Goal: Information Seeking & Learning: Learn about a topic

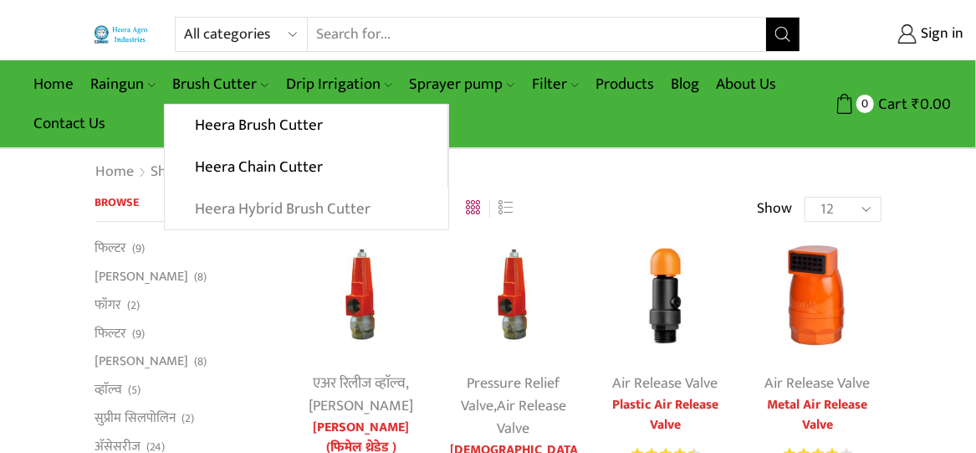
click at [257, 209] on link "Heera Hybrid Brush Cutter" at bounding box center [306, 208] width 283 height 42
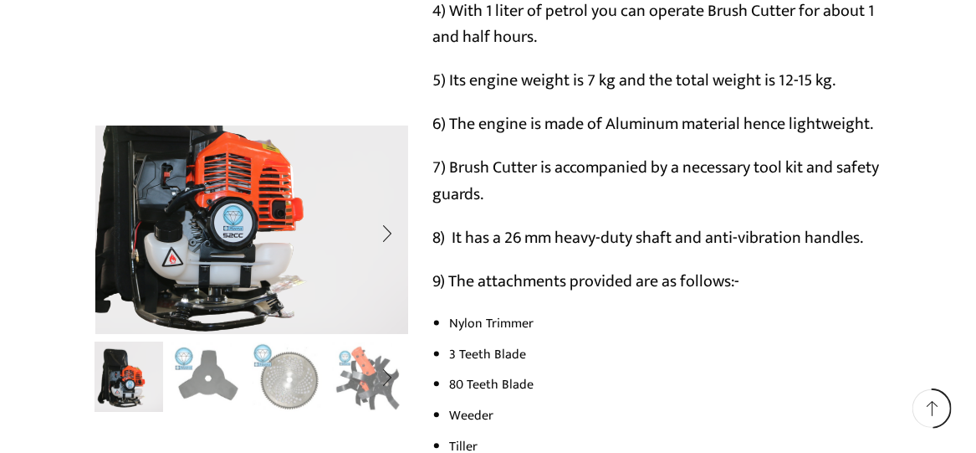
scroll to position [1255, 0]
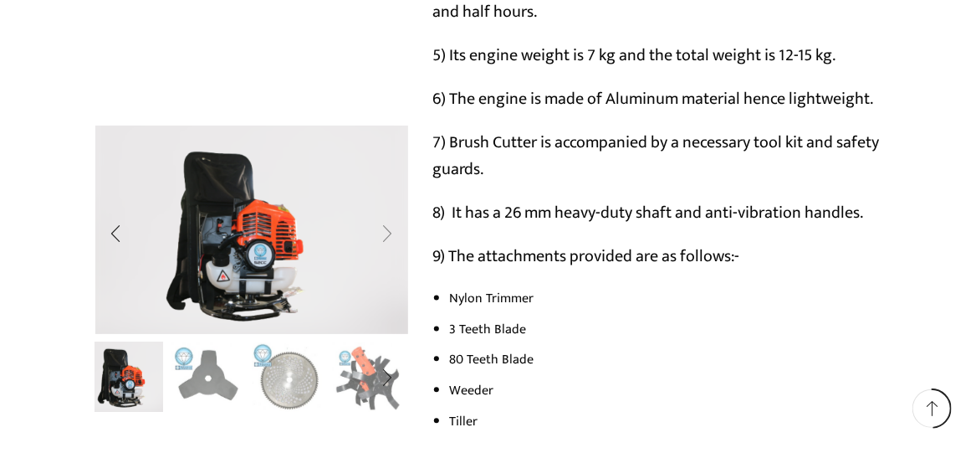
click at [390, 233] on div "Next slide" at bounding box center [387, 234] width 42 height 42
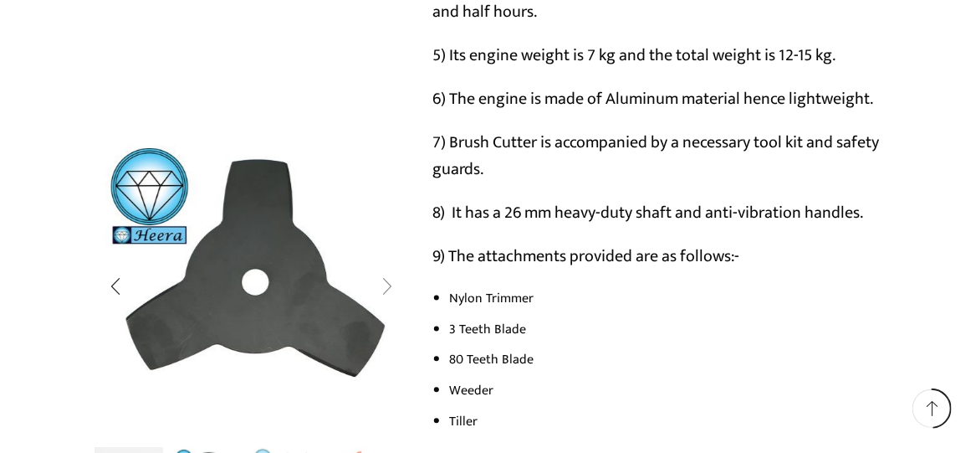
click at [390, 291] on div "Next slide" at bounding box center [387, 286] width 42 height 42
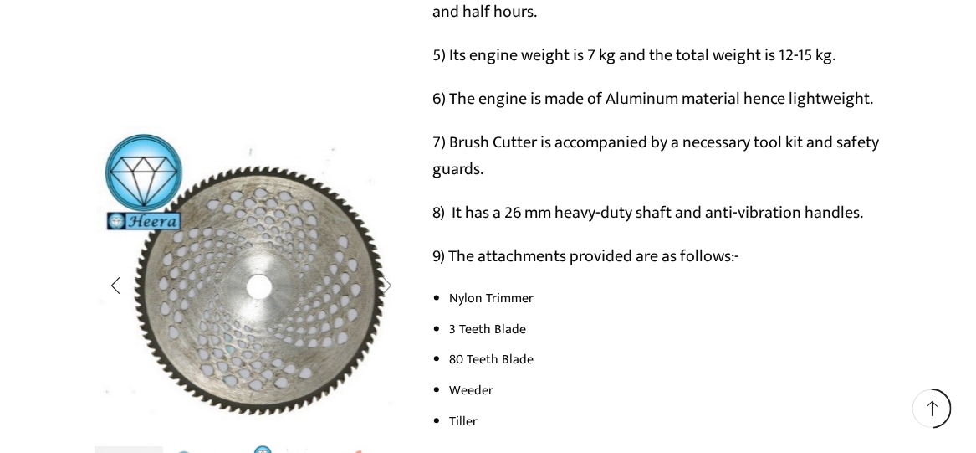
click at [389, 289] on div "Next slide" at bounding box center [387, 286] width 42 height 42
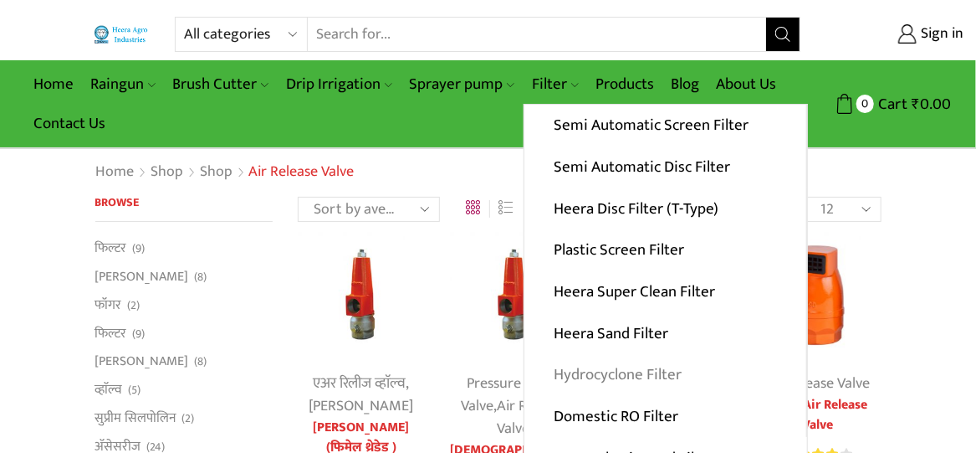
click at [616, 376] on link "Hydrocyclone Filter" at bounding box center [665, 375] width 282 height 42
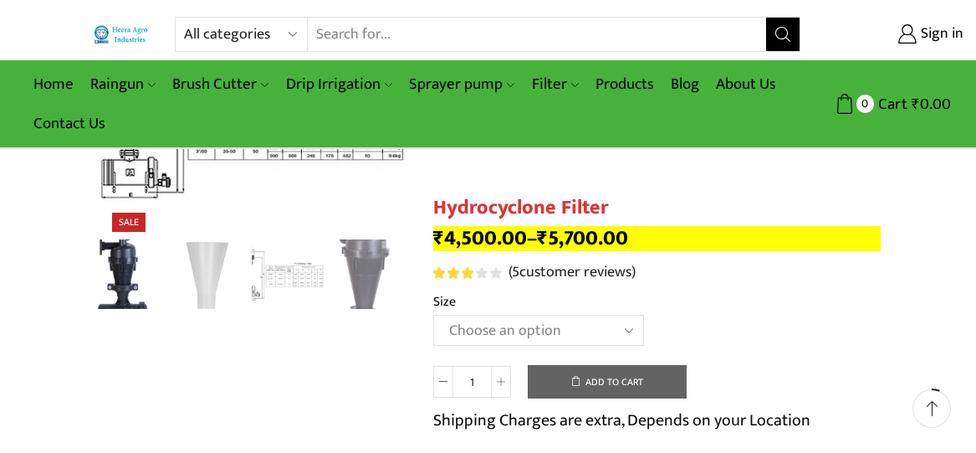
scroll to position [502, 0]
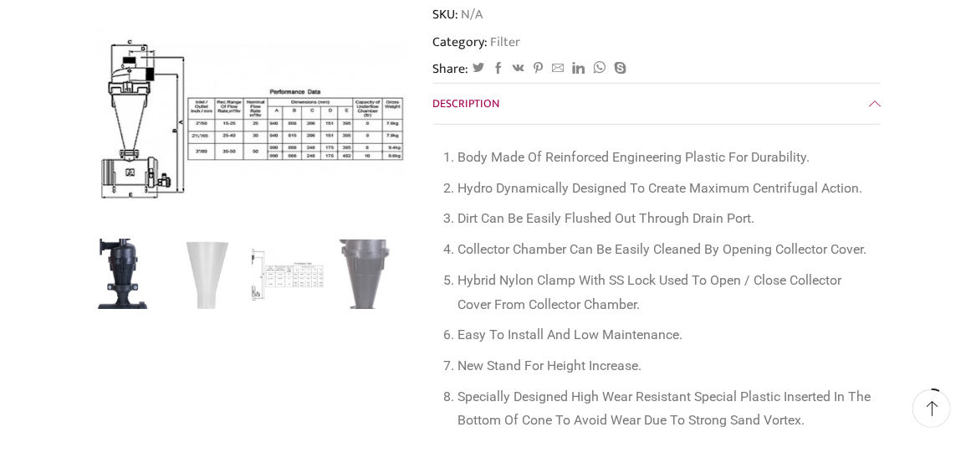
click at [386, 132] on div "Next slide" at bounding box center [392, 131] width 42 height 42
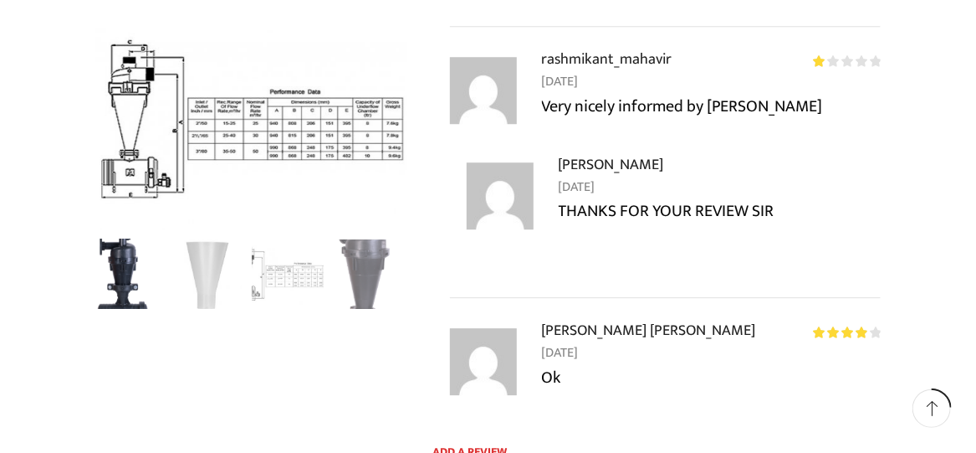
scroll to position [2091, 0]
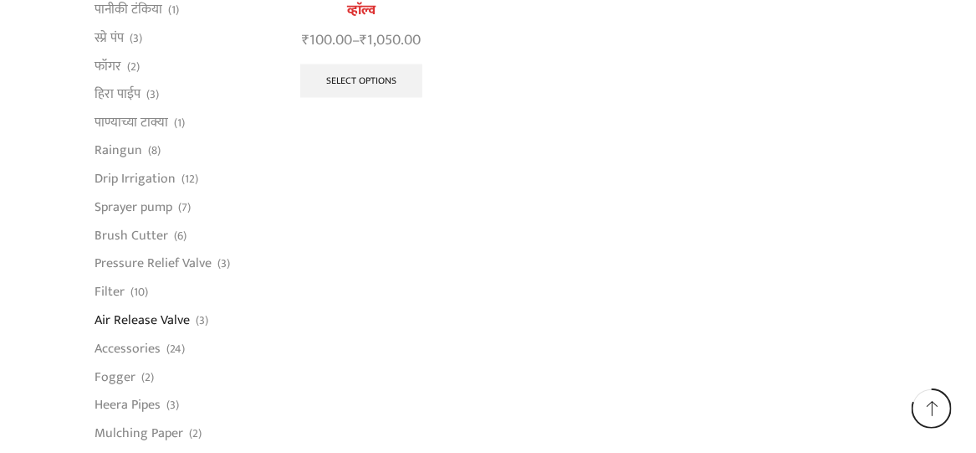
scroll to position [1542, 0]
